Goal: Transaction & Acquisition: Register for event/course

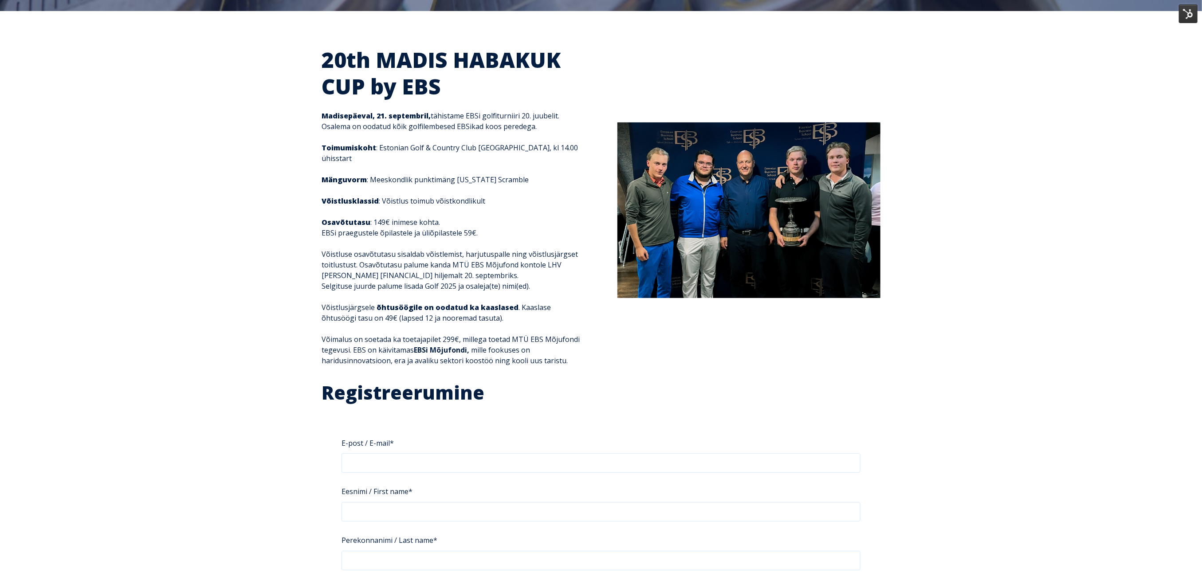
scroll to position [236, 0]
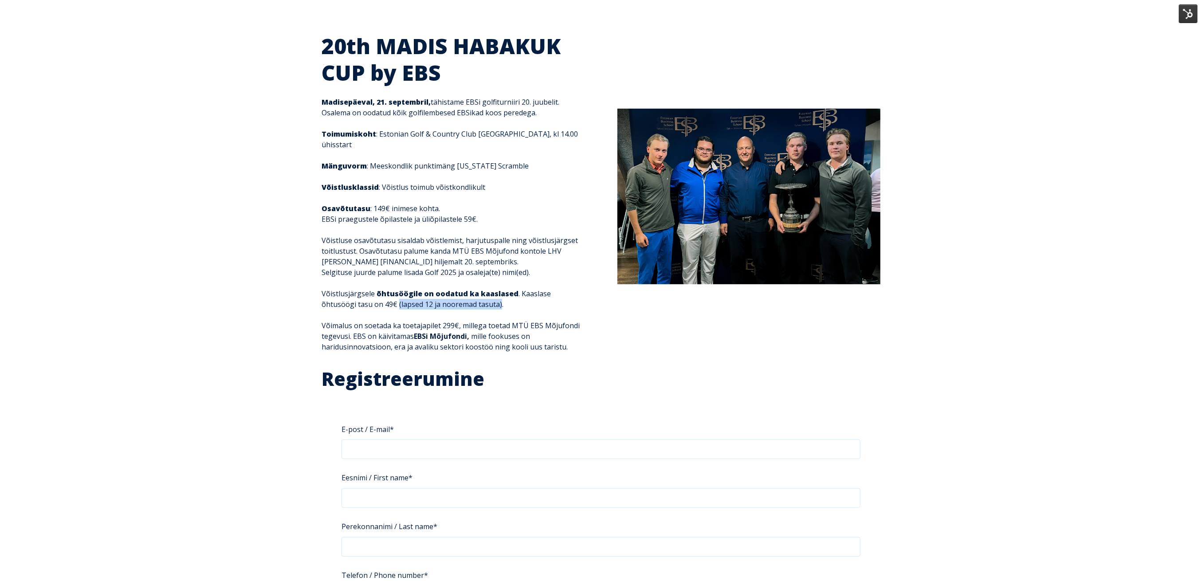
drag, startPoint x: 465, startPoint y: 291, endPoint x: 361, endPoint y: 290, distance: 103.8
click at [361, 290] on p "Võistlusjärgsele õhtusöögile on oodatud ka kaaslased . Kaaslase õhtusöögi tasu …" at bounding box center [452, 298] width 263 height 21
copy p "(lapsed 12 ja nooremad tasuta)"
click at [603, 349] on div "20th MADIS HABAKUK CUP by EBS Madisepäeval, [DATE], tähistame EBSi golfiturniir…" at bounding box center [601, 198] width 576 height 330
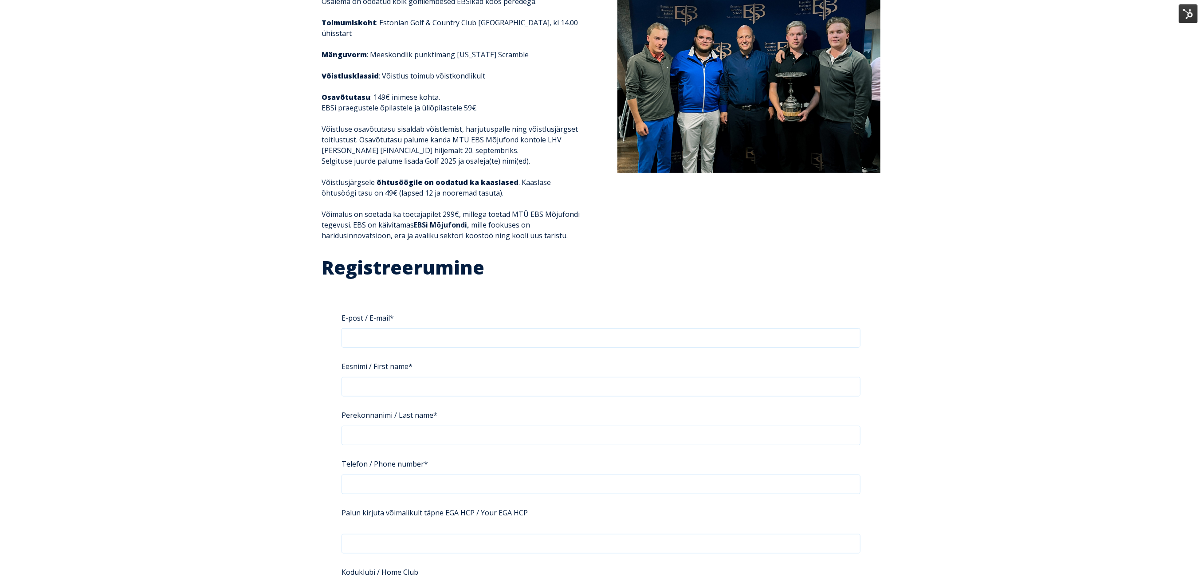
scroll to position [355, 0]
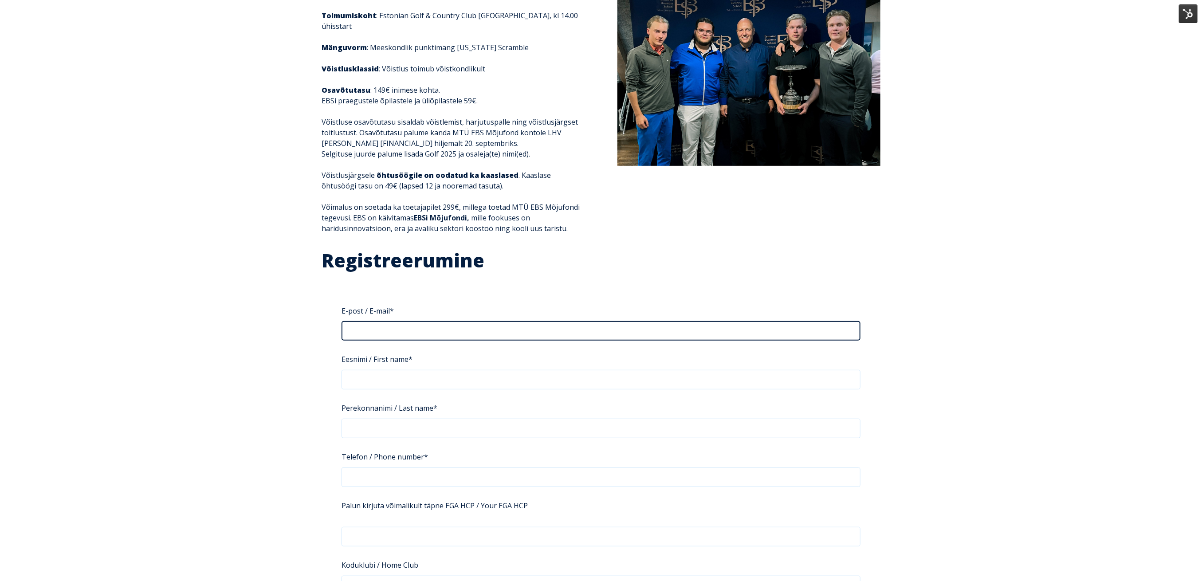
click at [575, 321] on input "E-post / E-mail *" at bounding box center [600, 331] width 519 height 20
type input "**********"
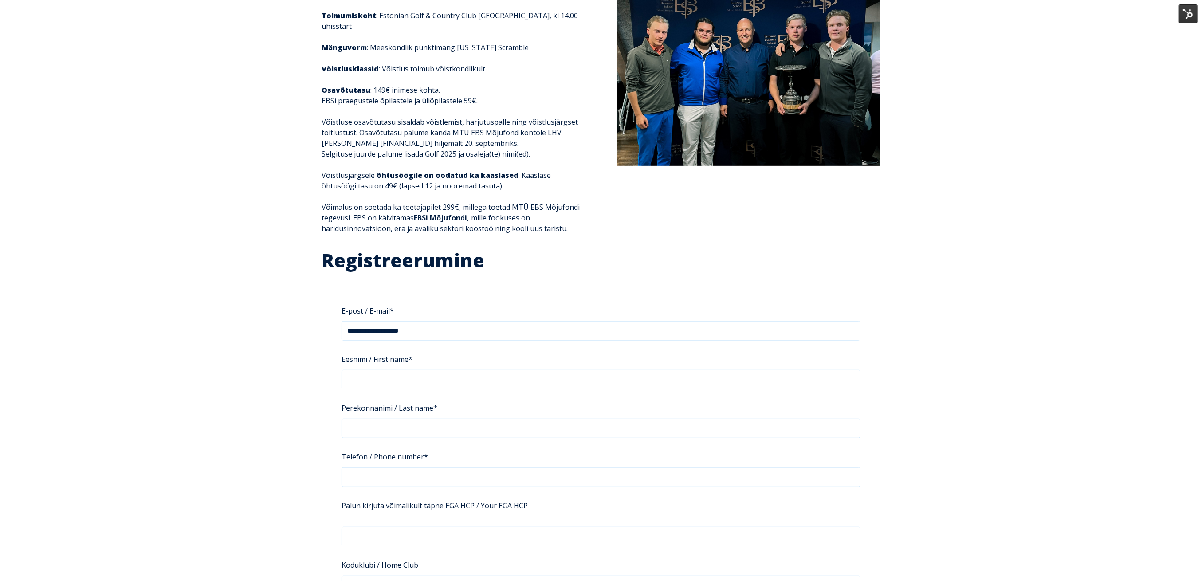
click at [496, 331] on form "**********" at bounding box center [600, 503] width 559 height 440
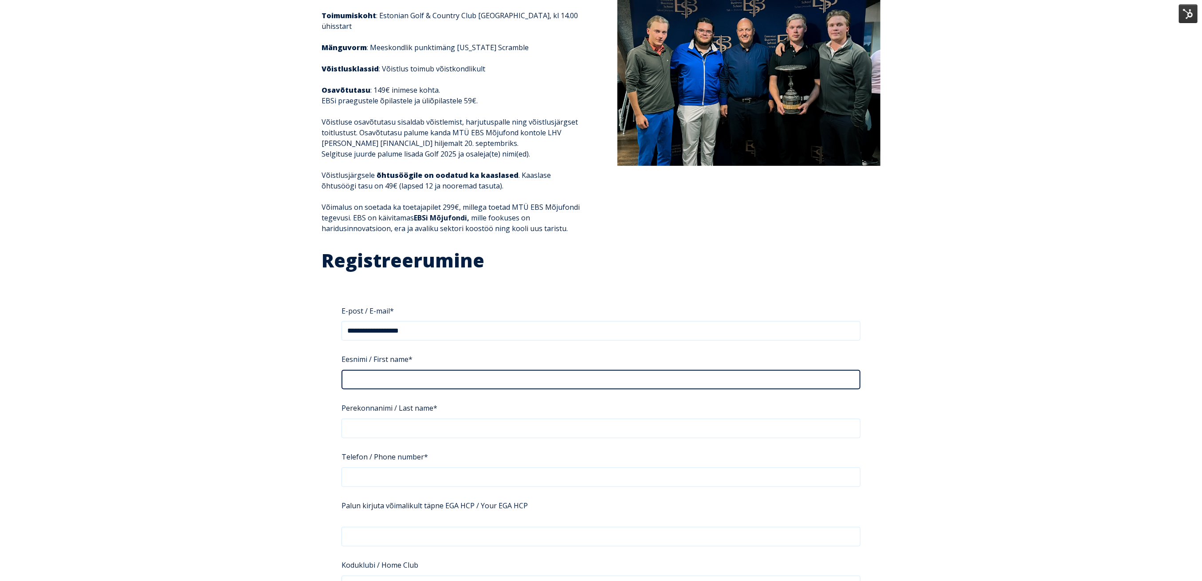
click at [467, 370] on input "Eesnimi / First name *" at bounding box center [600, 380] width 519 height 20
type input "*****"
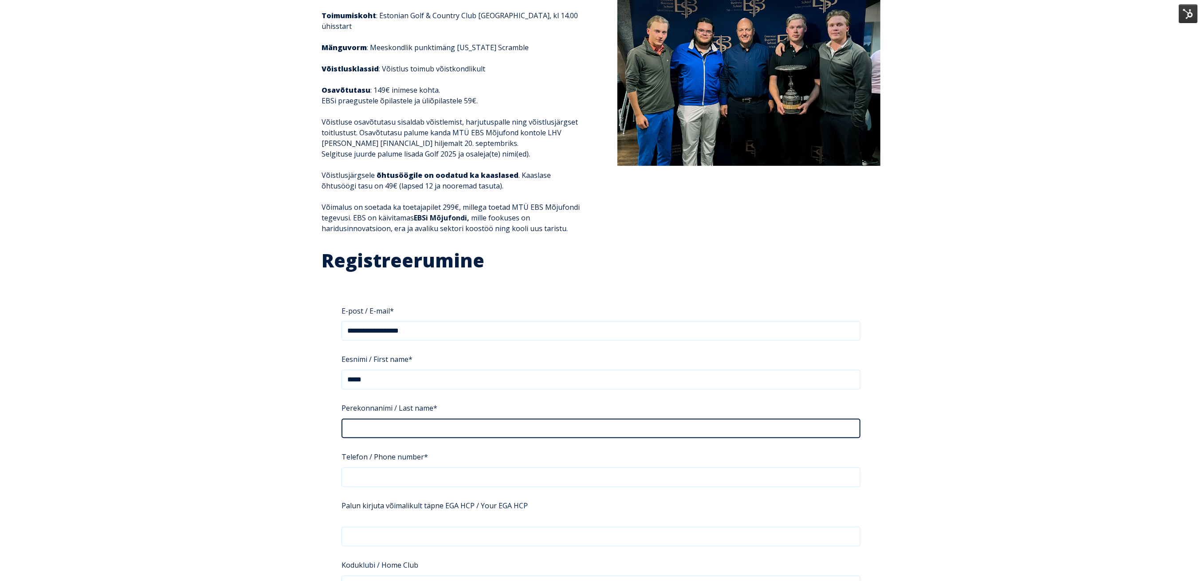
click at [445, 419] on input "Perekonnanimi / Last name *" at bounding box center [600, 429] width 519 height 20
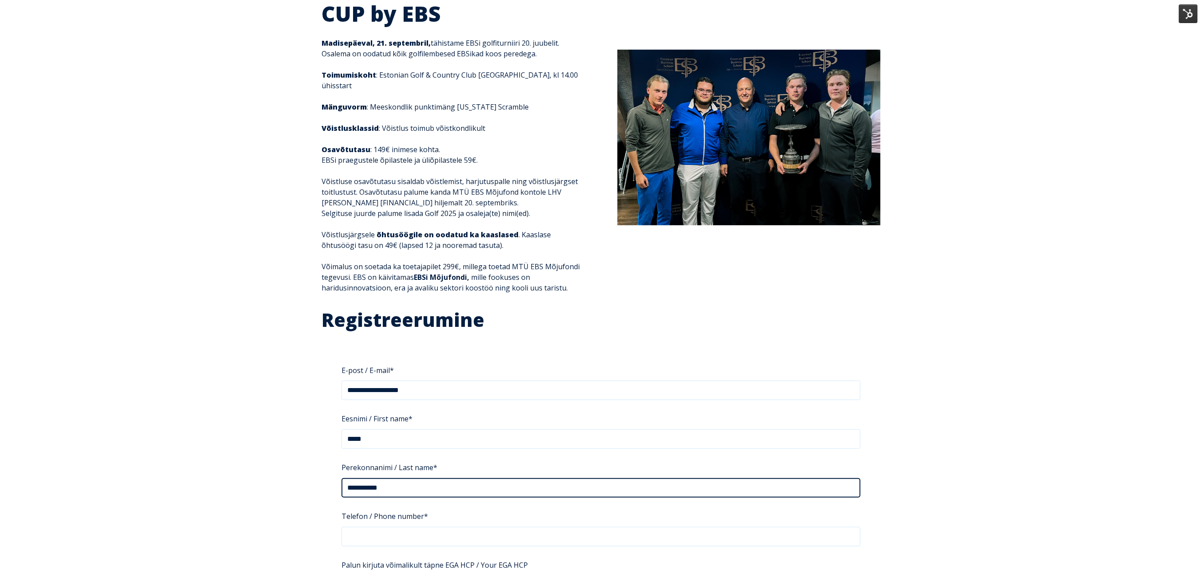
type input "**********"
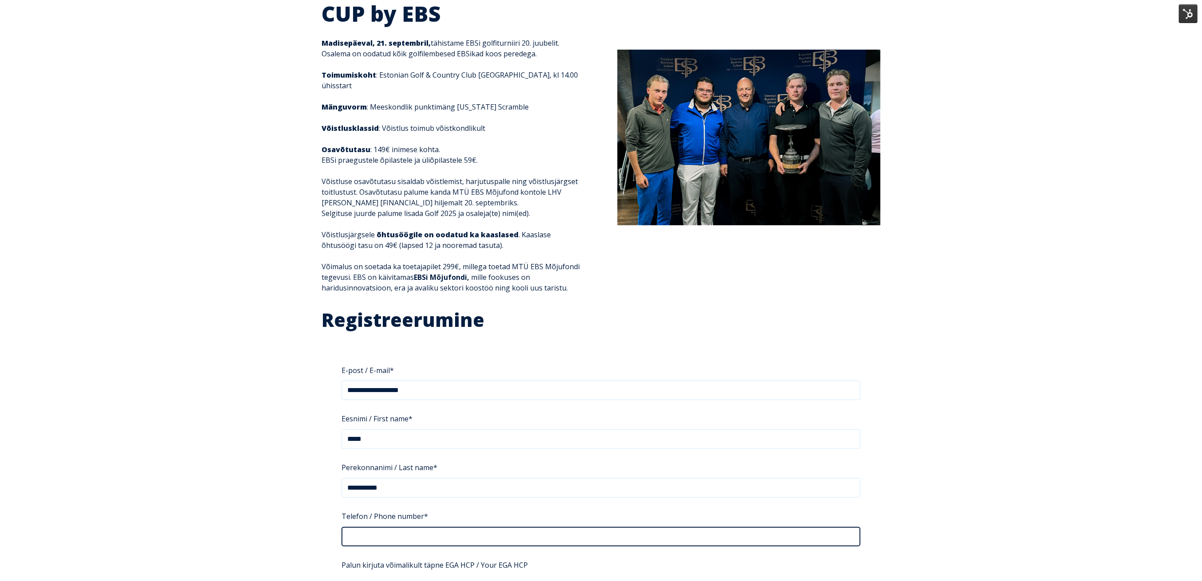
click at [459, 527] on input "Telefon / Phone number *" at bounding box center [600, 537] width 519 height 20
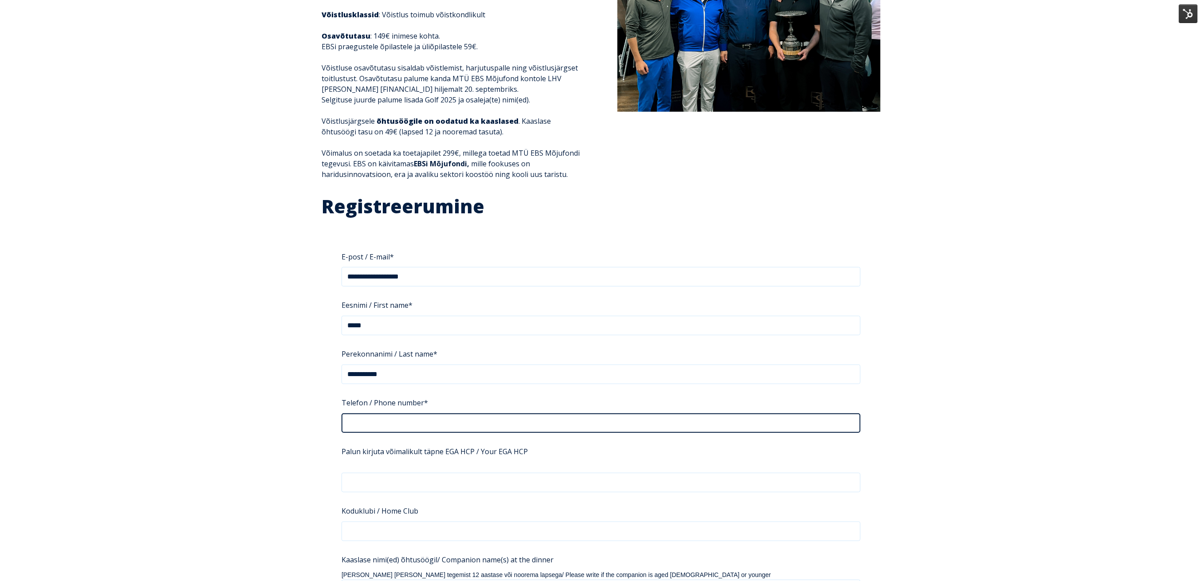
scroll to position [414, 0]
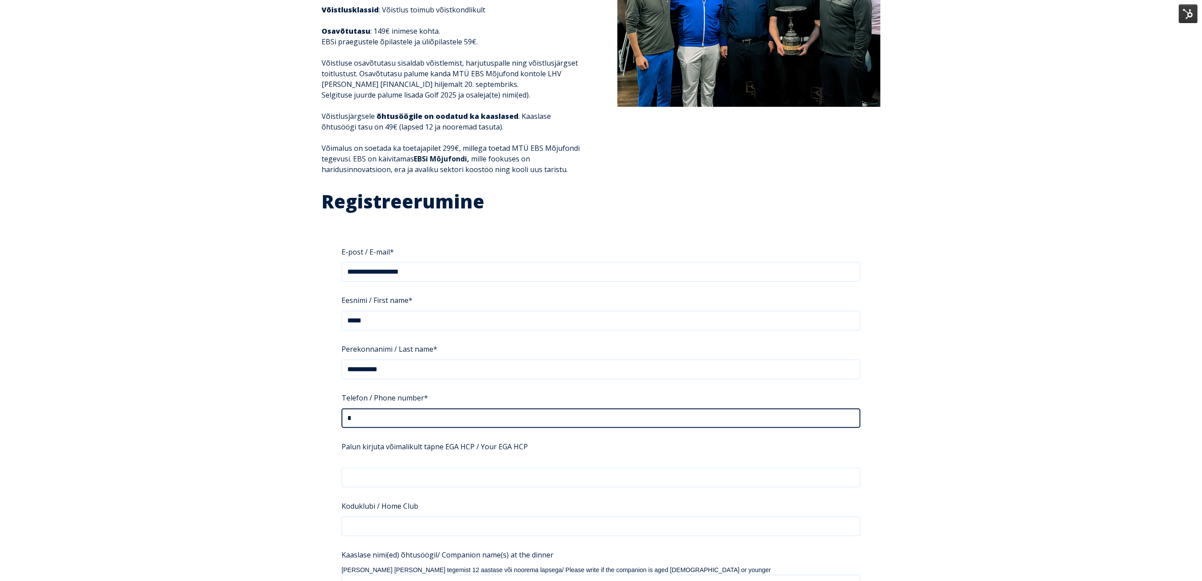
type input "*"
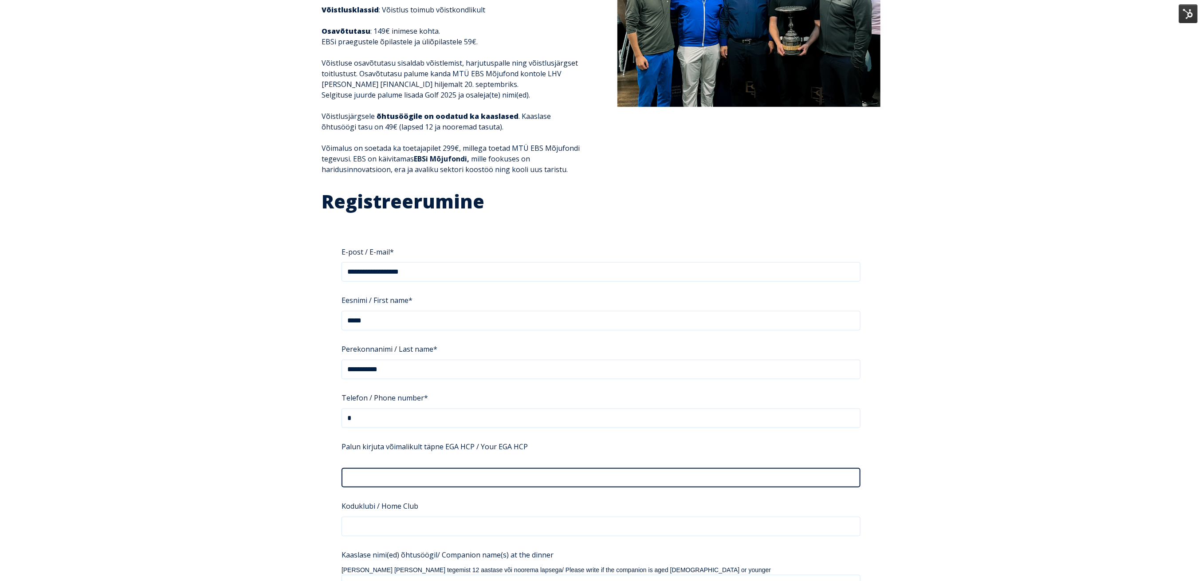
click at [431, 468] on input "Palun kirjuta võimalikult täpne EGA HCP / Your EGA HCP" at bounding box center [600, 478] width 519 height 20
type input "*"
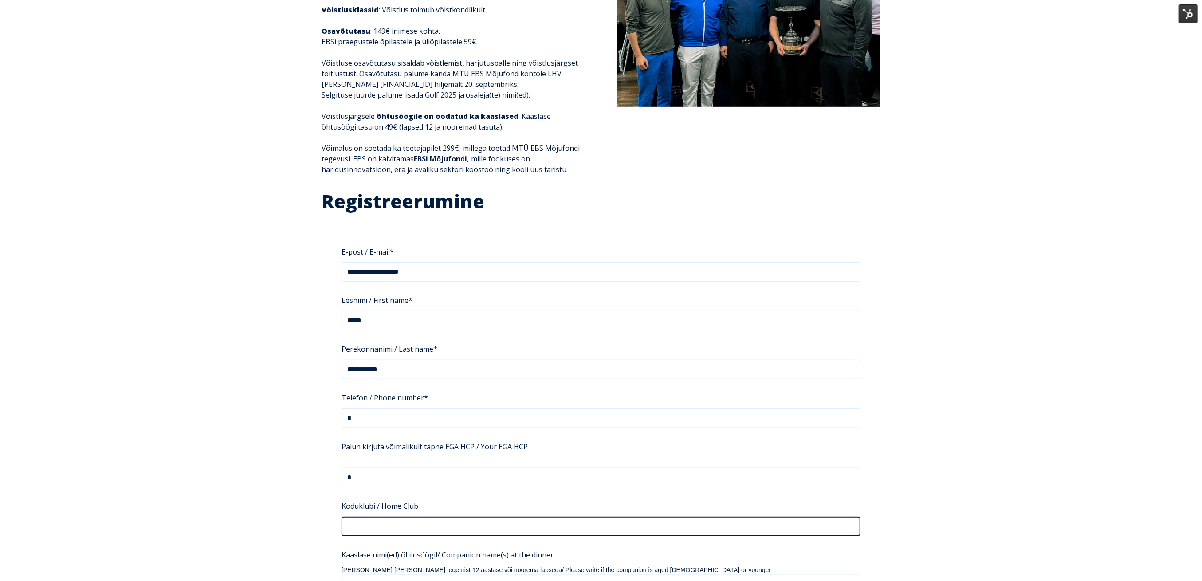
click at [446, 521] on input "Koduklubi / Home Club" at bounding box center [600, 527] width 519 height 20
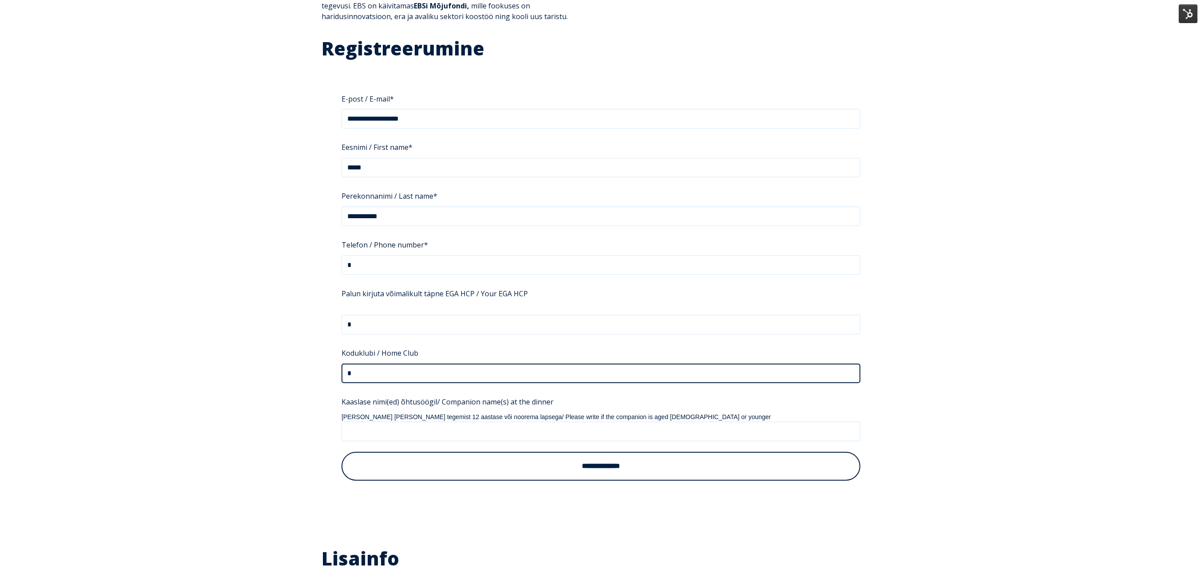
scroll to position [591, 0]
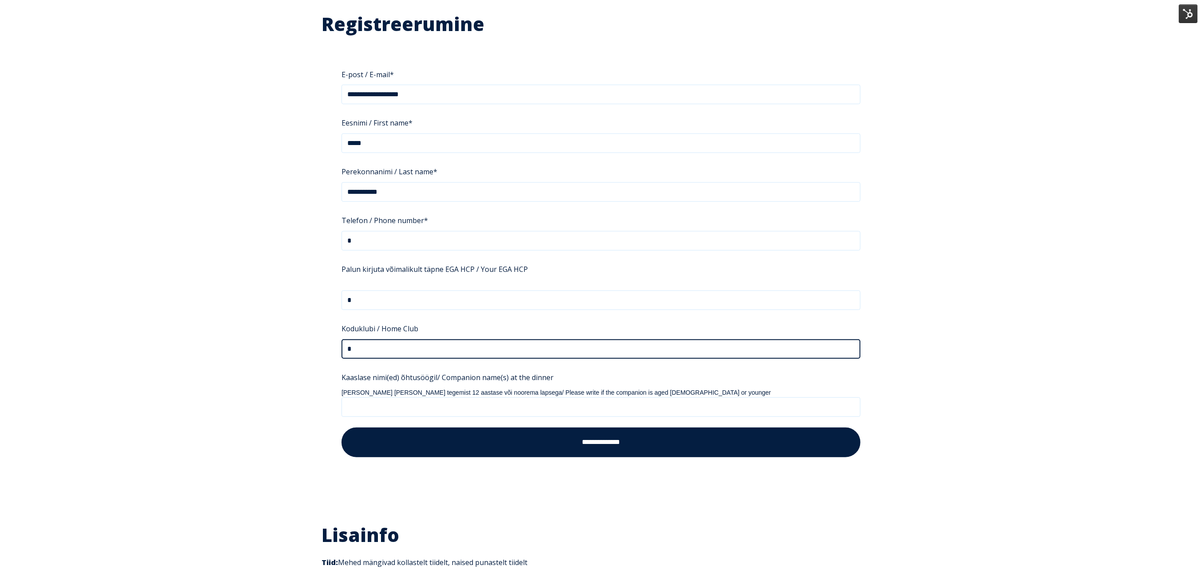
type input "*"
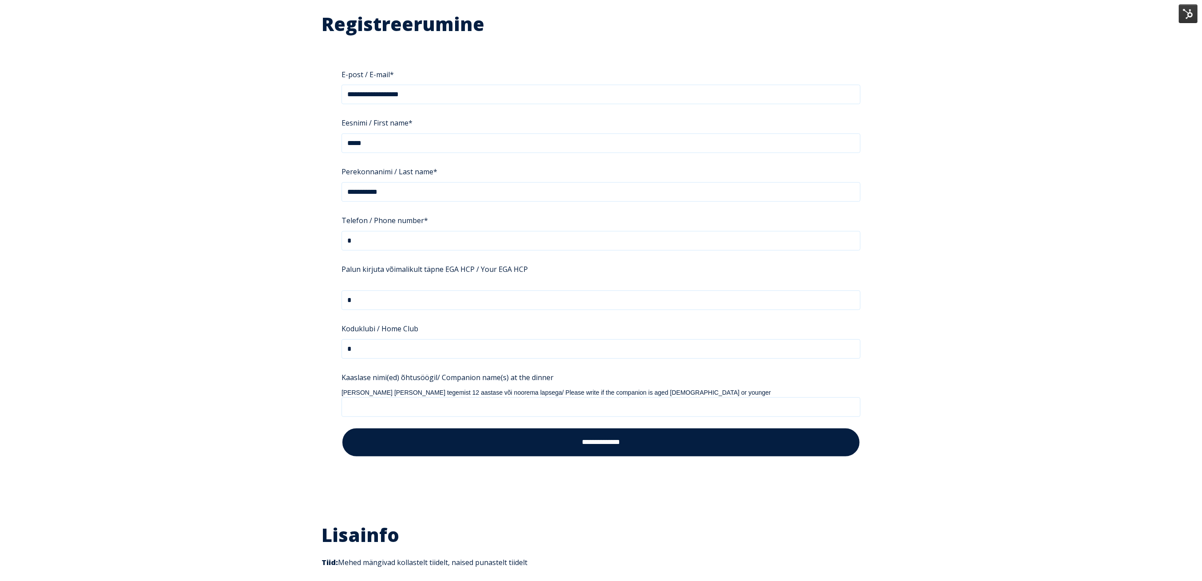
click at [499, 435] on input "**********" at bounding box center [600, 441] width 519 height 29
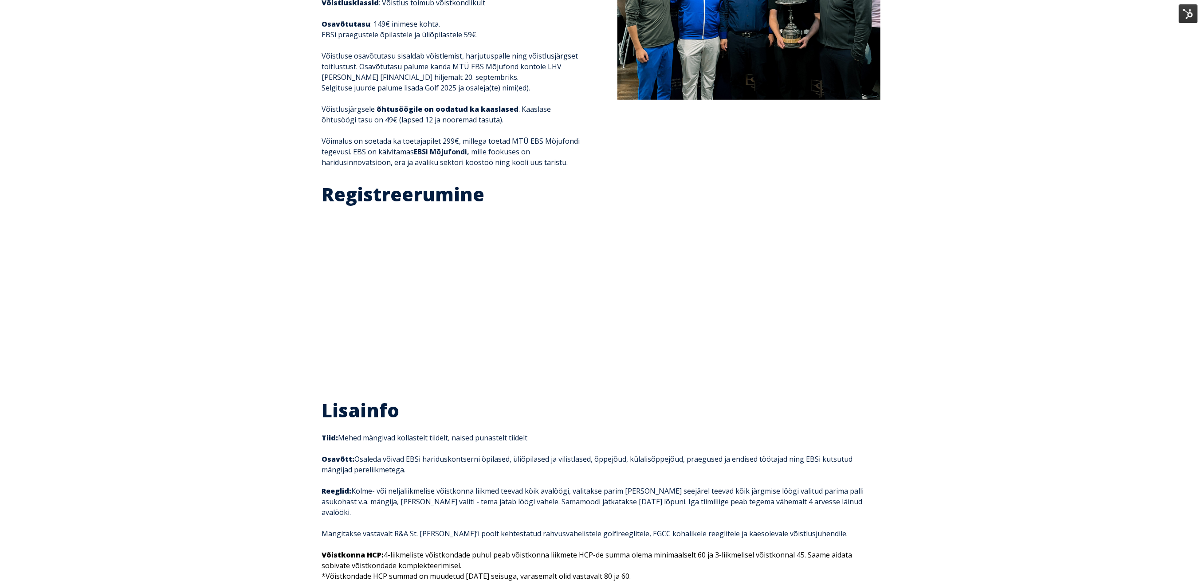
scroll to position [295, 0]
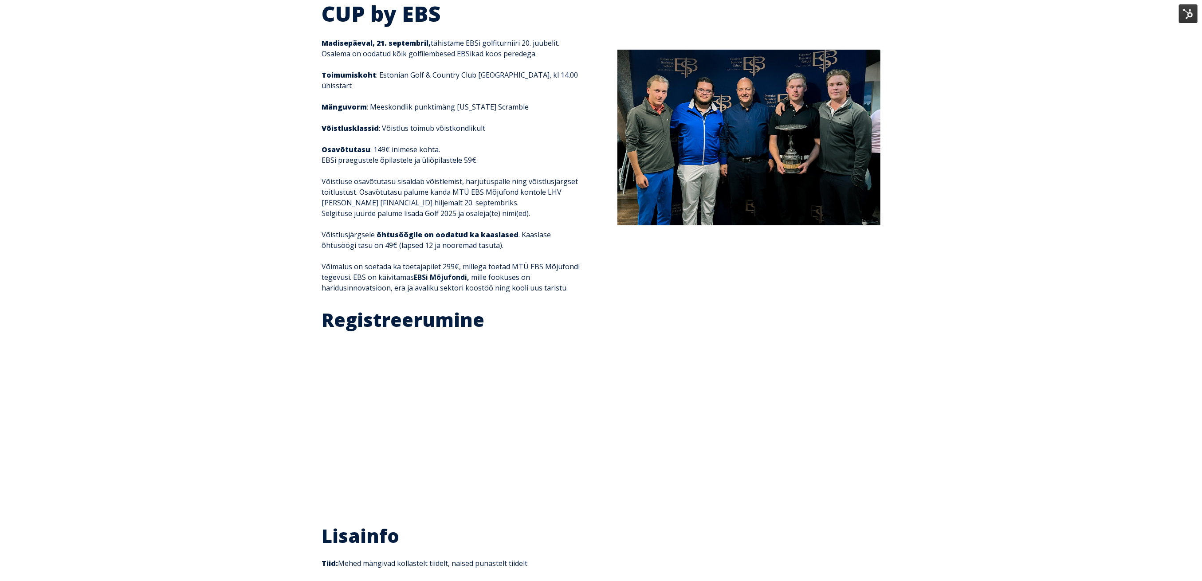
click at [422, 366] on div "Suur tänu registreerumast! Täpsemad detailid saadame registreerunutele aegsasti…" at bounding box center [600, 415] width 559 height 146
drag, startPoint x: 360, startPoint y: 345, endPoint x: 599, endPoint y: 426, distance: 252.8
click at [602, 427] on div "Suur tänu registreerumast! Täpsemad detailid saadame registreerunutele aegsasti…" at bounding box center [600, 415] width 559 height 146
click at [552, 416] on div "Suur tänu registreerumast! Täpsemad detailid saadame registreerunutele aegsasti…" at bounding box center [600, 415] width 559 height 146
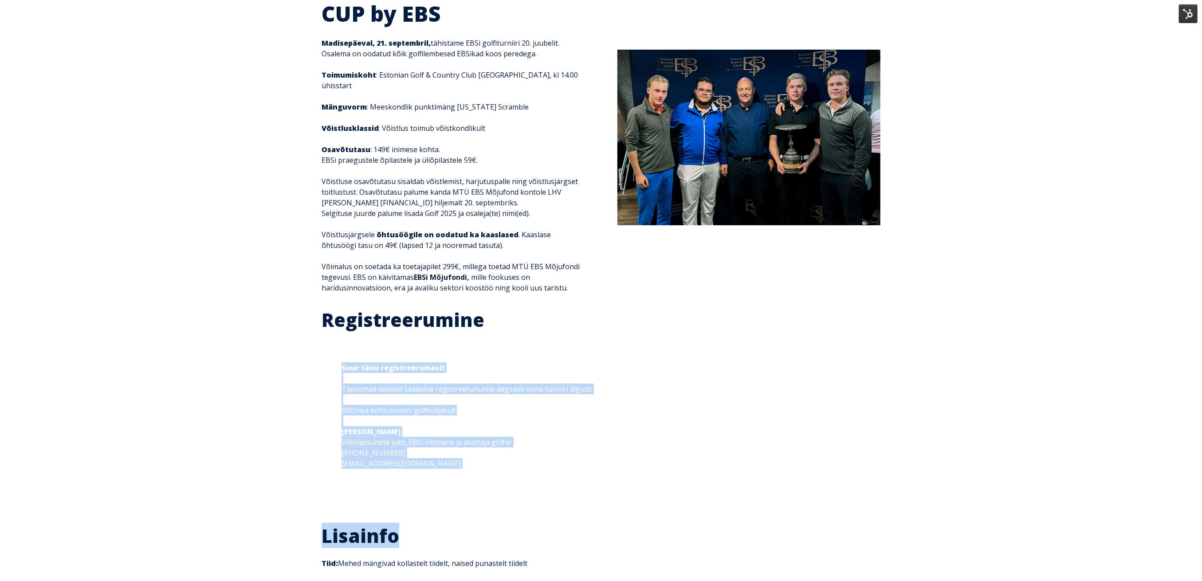
drag, startPoint x: 330, startPoint y: 333, endPoint x: 852, endPoint y: 488, distance: 544.2
click at [844, 489] on div "20th MADIS HABAKUK CUP by EBS 20th MADIS HABAKUK CUP by EBS Madisepäeval, [DATE…" at bounding box center [601, 285] width 1202 height 1086
click at [878, 460] on div "Suur tänu registreerumast! Täpsemad detailid saadame registreerunutele aegsasti…" at bounding box center [600, 415] width 559 height 146
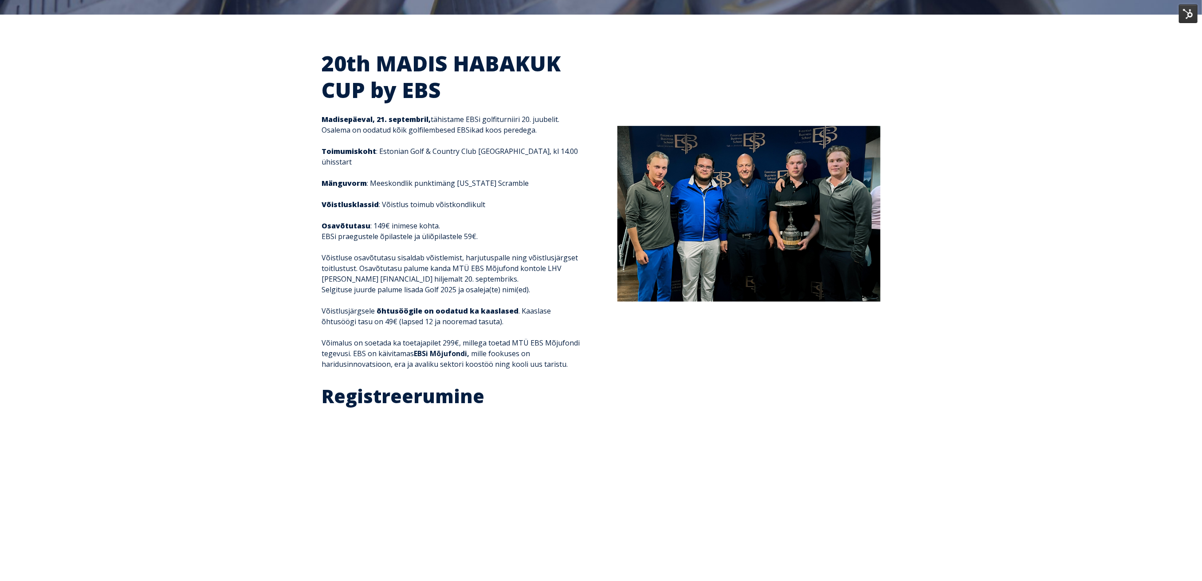
scroll to position [0, 0]
